Goal: Task Accomplishment & Management: Use online tool/utility

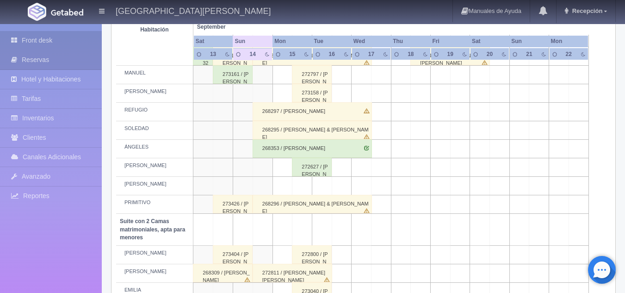
scroll to position [488, 0]
click at [304, 166] on div "272627 / [PERSON_NAME]" at bounding box center [312, 167] width 40 height 18
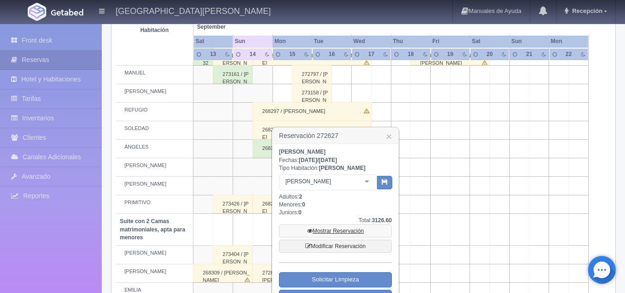
click at [352, 231] on link "Mostrar Reservación" at bounding box center [335, 230] width 113 height 13
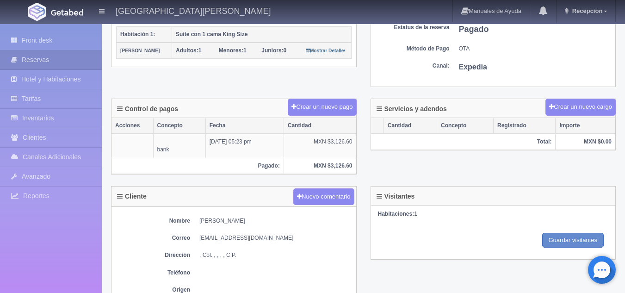
scroll to position [211, 0]
click at [57, 43] on link "Front desk" at bounding box center [51, 40] width 102 height 19
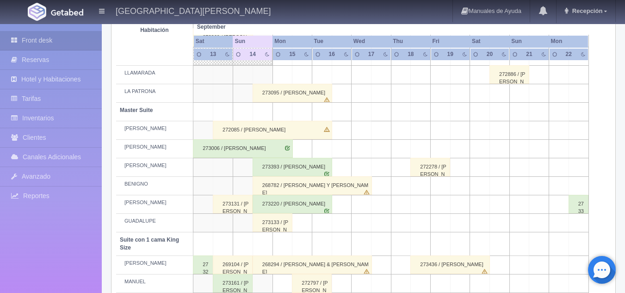
scroll to position [281, 0]
click at [250, 150] on div "273006 / [PERSON_NAME]" at bounding box center [243, 147] width 100 height 18
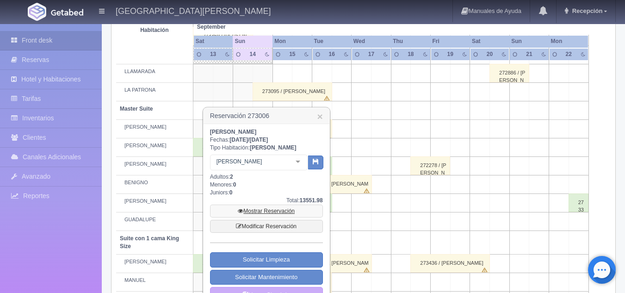
click at [284, 209] on link "Mostrar Reservación" at bounding box center [266, 210] width 113 height 13
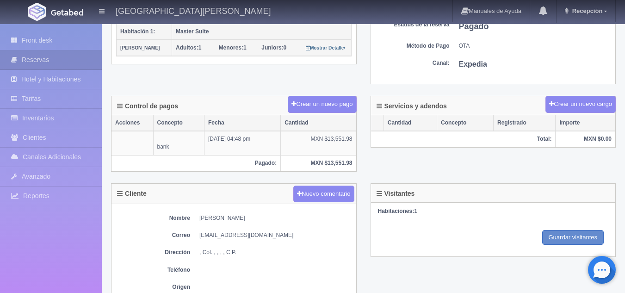
scroll to position [213, 0]
